Goal: Navigation & Orientation: Find specific page/section

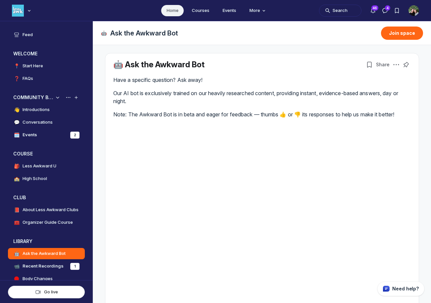
scroll to position [32, 0]
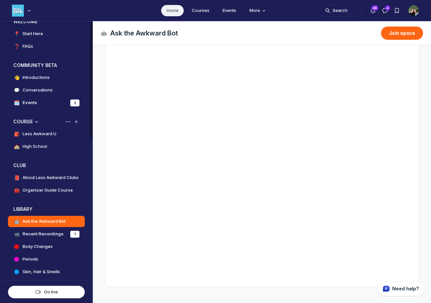
click at [35, 144] on h4 "High School" at bounding box center [35, 146] width 25 height 7
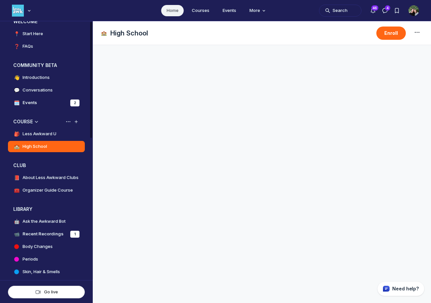
scroll to position [24, 0]
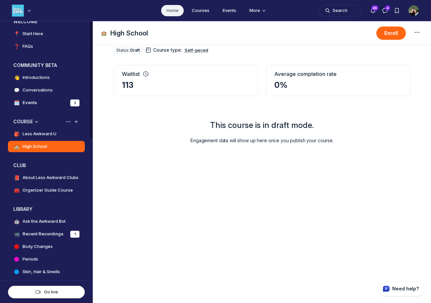
click at [44, 136] on h4 "Less Awkward U" at bounding box center [40, 134] width 34 height 7
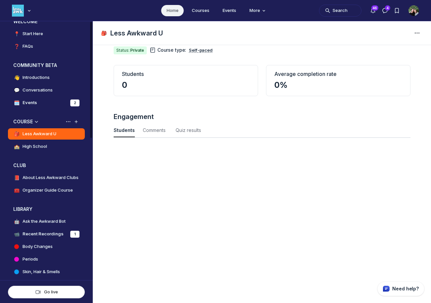
scroll to position [898, 2189]
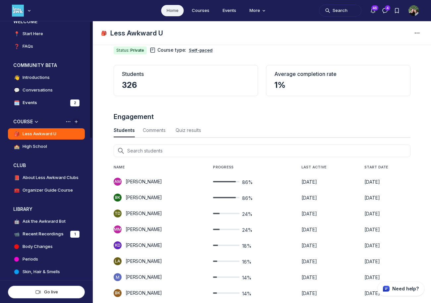
click at [75, 121] on icon "Add space or space group" at bounding box center [76, 121] width 7 height 5
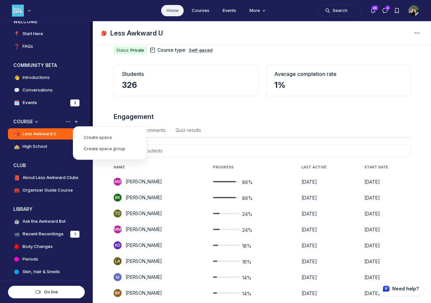
click at [58, 126] on button "COURSE" at bounding box center [46, 121] width 77 height 11
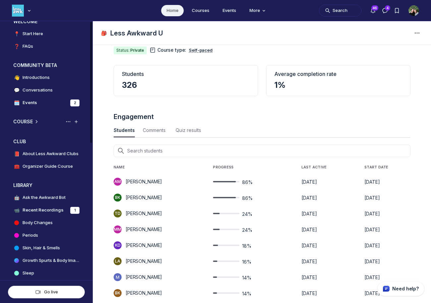
click at [37, 123] on icon "Expand space" at bounding box center [36, 121] width 7 height 5
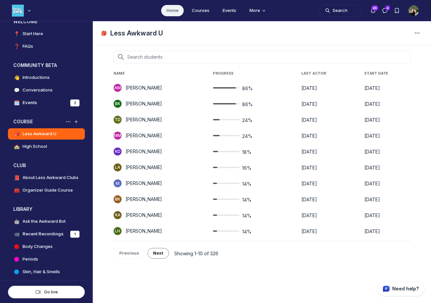
scroll to position [0, 0]
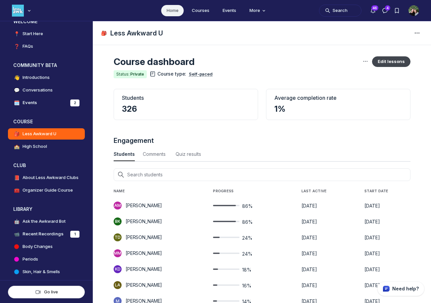
click at [394, 62] on button "Edit lessons" at bounding box center [391, 61] width 38 height 11
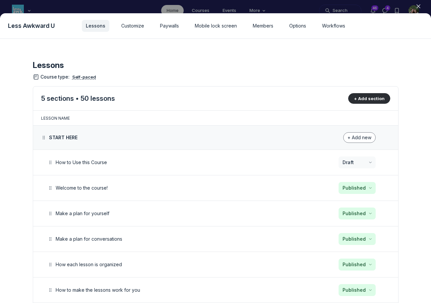
click at [417, 4] on icon "button" at bounding box center [418, 6] width 7 height 7
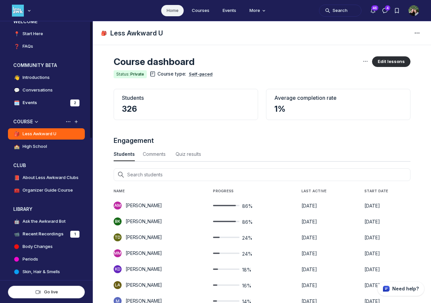
click at [46, 147] on h4 "High School" at bounding box center [35, 146] width 25 height 7
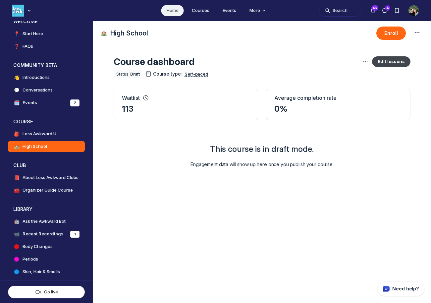
click at [401, 60] on button "Edit lessons" at bounding box center [391, 61] width 38 height 11
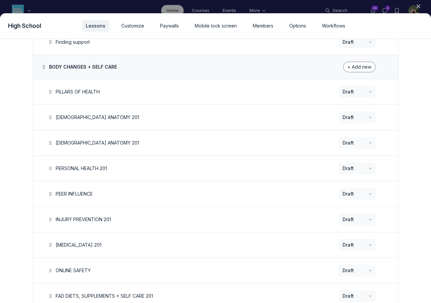
scroll to position [274, 0]
